Goal: Information Seeking & Learning: Learn about a topic

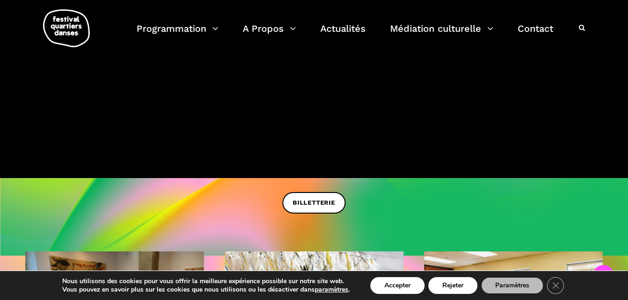
scroll to position [103, 0]
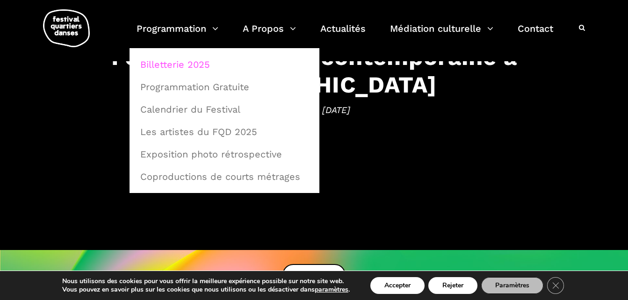
click at [181, 66] on link "Billetterie 2025" at bounding box center [225, 65] width 180 height 22
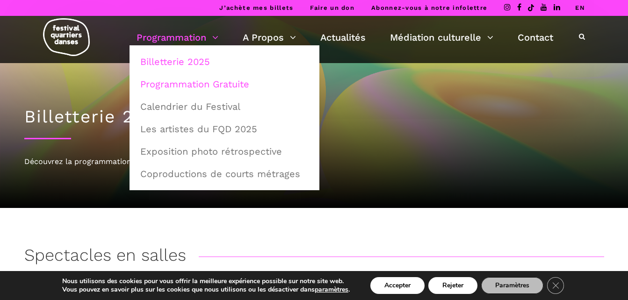
click at [175, 78] on link "Programmation Gratuite" at bounding box center [225, 84] width 180 height 22
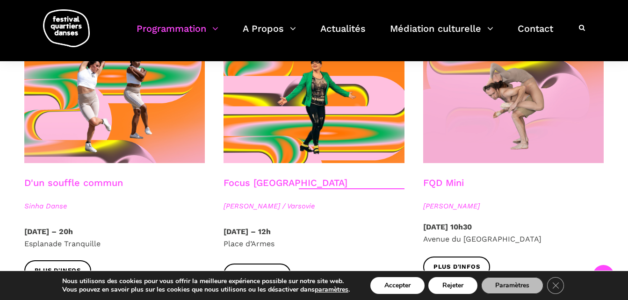
scroll to position [1060, 0]
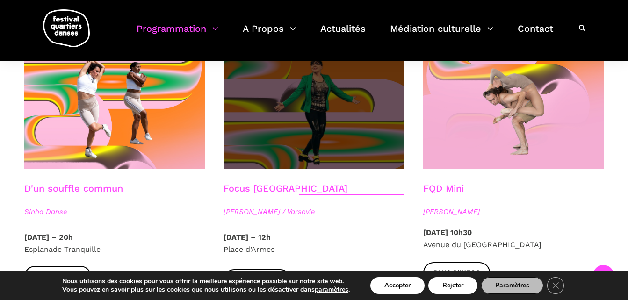
click at [284, 130] on span at bounding box center [313, 108] width 181 height 121
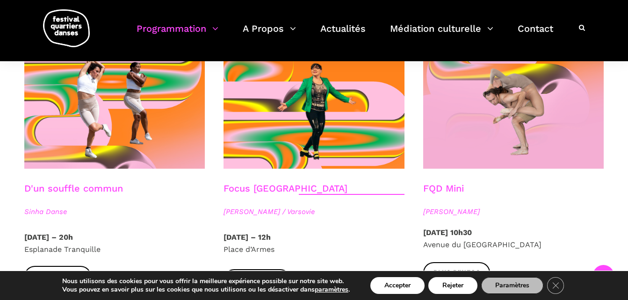
click at [54, 233] on strong "Mercredi 10 Septembre 2025 – 20h" at bounding box center [48, 237] width 49 height 9
click at [60, 183] on link "D'un souffle commun" at bounding box center [73, 188] width 99 height 11
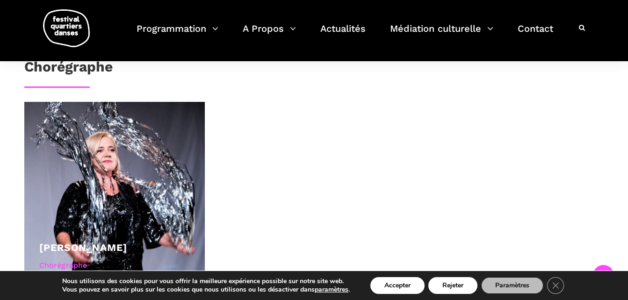
scroll to position [575, 0]
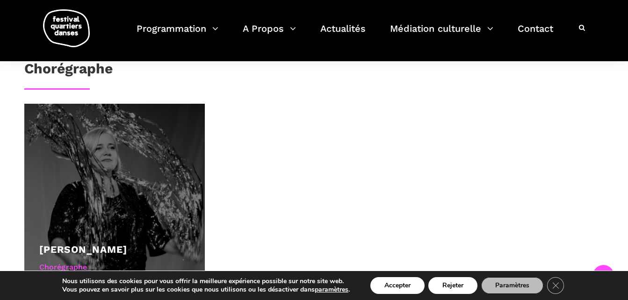
click at [73, 190] on div at bounding box center [114, 194] width 181 height 181
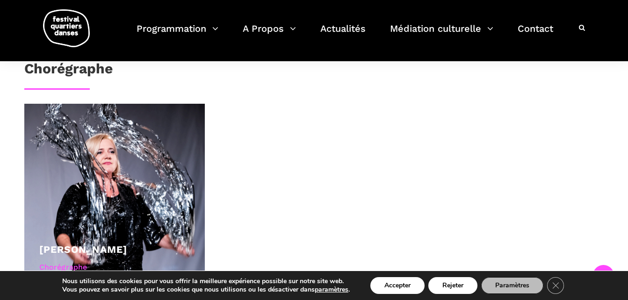
drag, startPoint x: 625, startPoint y: 155, endPoint x: 625, endPoint y: 130, distance: 24.8
click at [625, 130] on div "Au programme Agata Życzkowska - Blue Gold (20min) Intensité, résilience , métam…" at bounding box center [314, 1] width 628 height 655
click at [393, 282] on button "Accepter" at bounding box center [397, 285] width 54 height 17
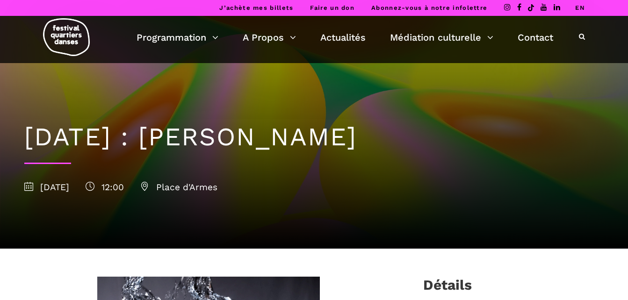
click at [595, 64] on div "12 septembre : Agata Życzkowska 12 septembre 2025 12:00 Place d'Armes" at bounding box center [314, 156] width 598 height 186
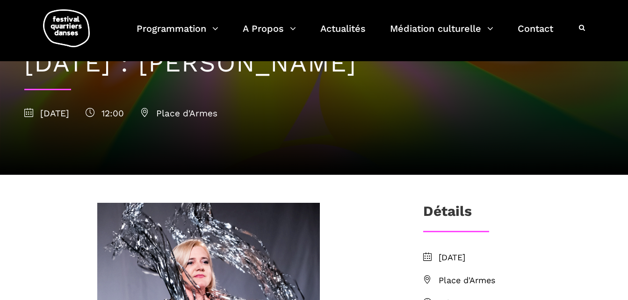
scroll to position [63, 0]
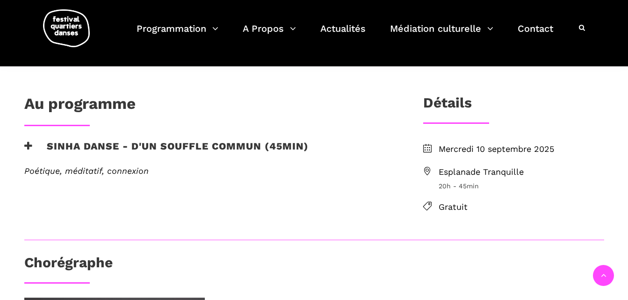
scroll to position [198, 0]
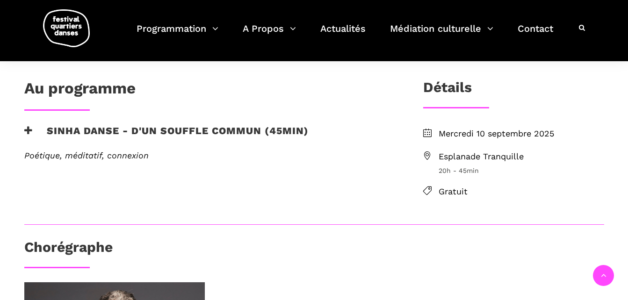
click at [608, 78] on div "Au programme Sinha Danse - D'un souffle commun (45min) Poétique, méditatif, con…" at bounding box center [314, 279] width 628 height 456
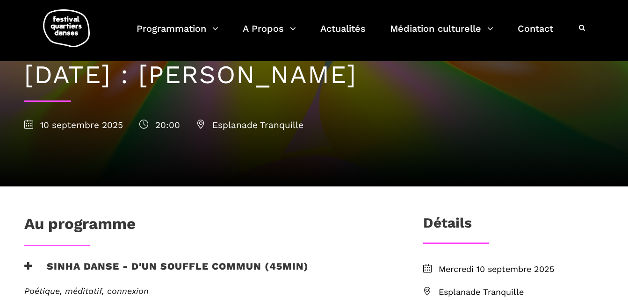
scroll to position [0, 0]
